Goal: Find specific page/section

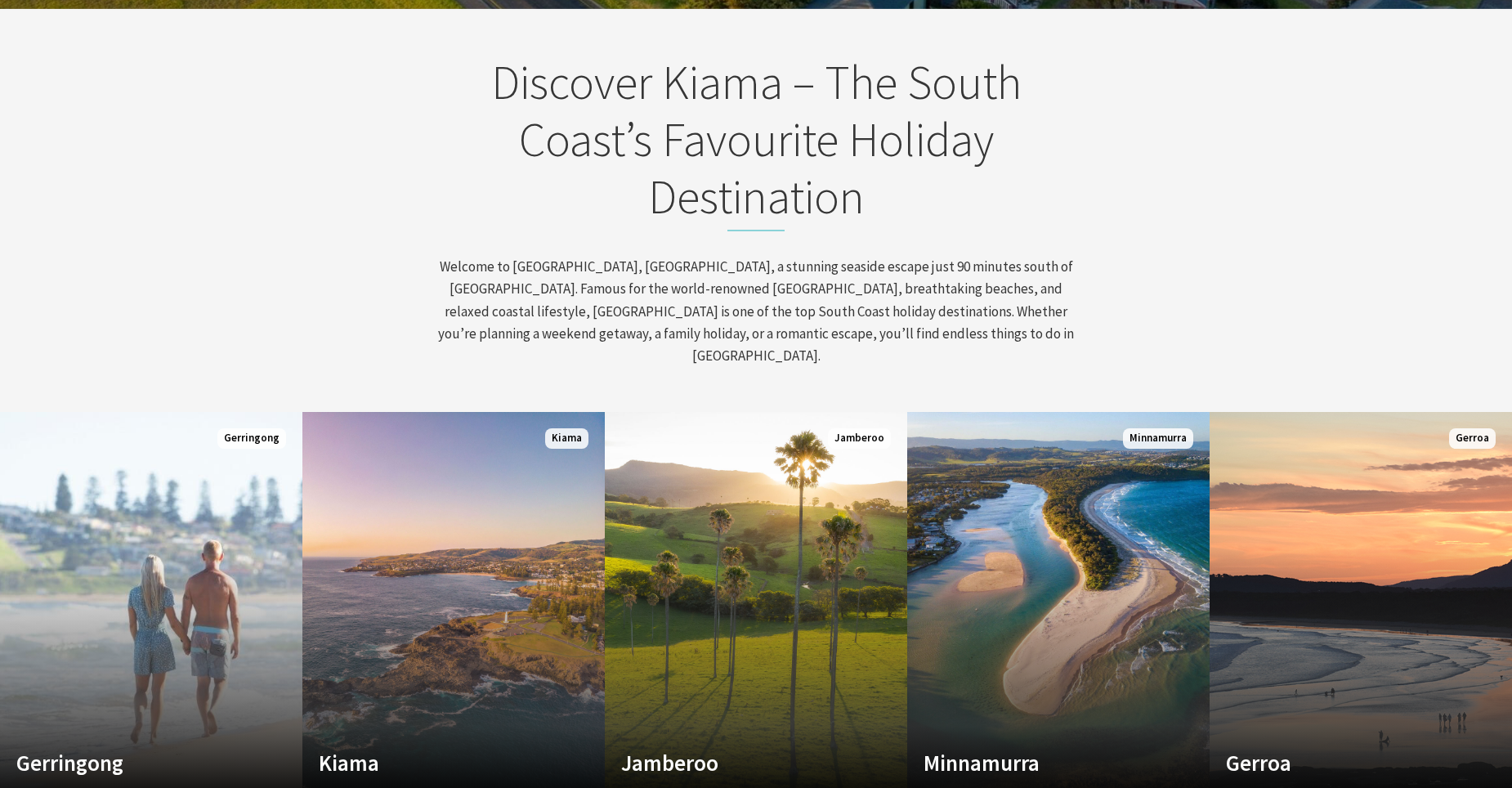
scroll to position [794, 0]
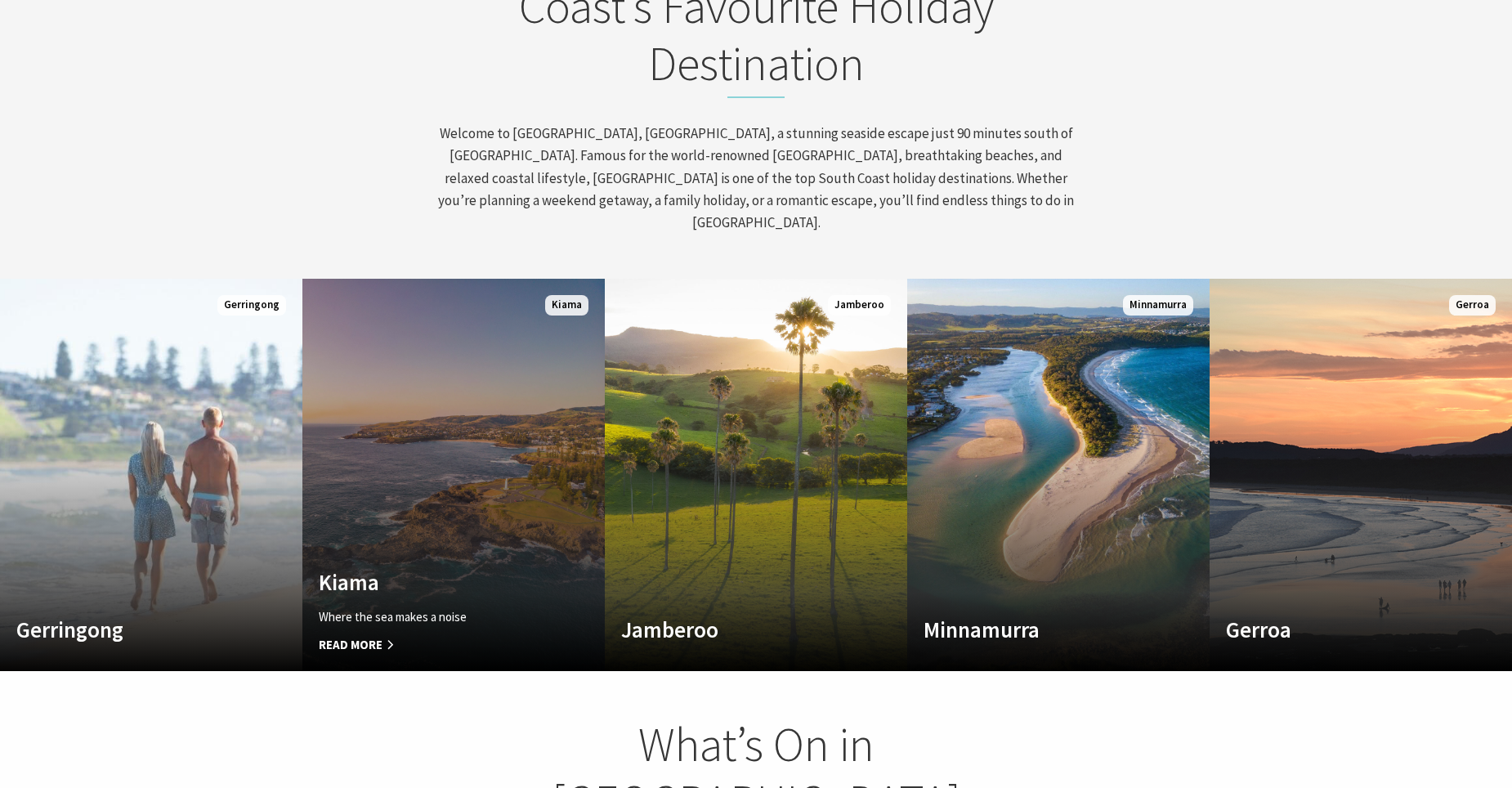
click at [472, 405] on link "Custom Image Used [GEOGRAPHIC_DATA] Where the sea makes a noise Read More [GEOG…" at bounding box center [454, 475] width 302 height 393
